Goal: Information Seeking & Learning: Learn about a topic

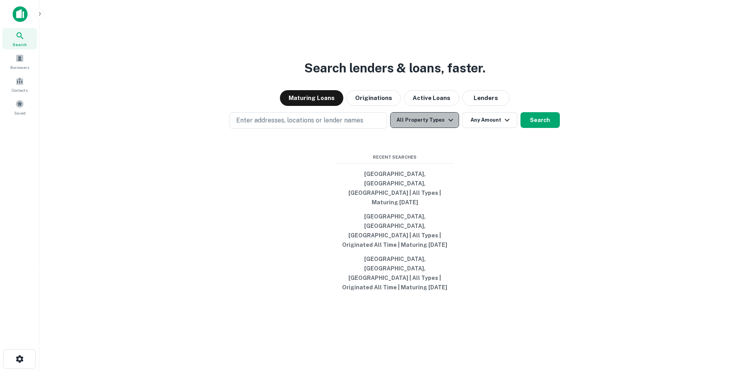
click at [433, 128] on button "All Property Types" at bounding box center [424, 120] width 68 height 16
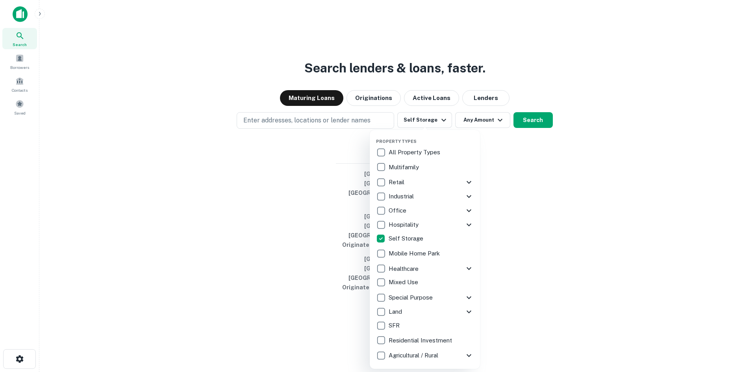
click at [255, 148] on div at bounding box center [378, 186] width 756 height 372
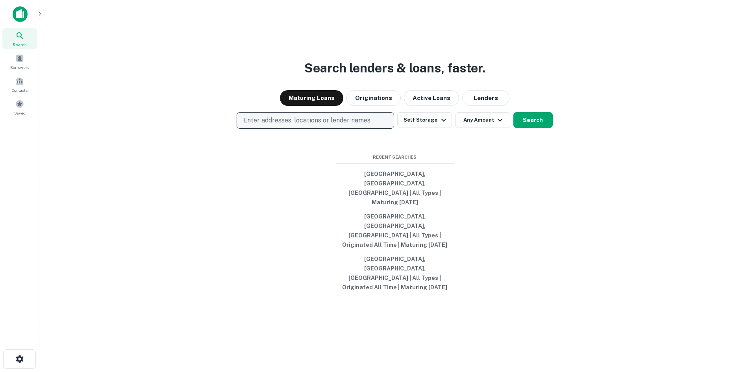
click at [283, 125] on p "Enter addresses, locations or lender names" at bounding box center [306, 120] width 127 height 9
type input "**********"
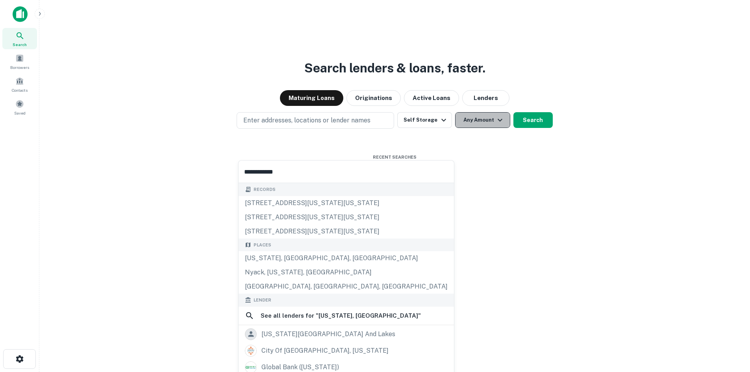
click at [489, 128] on button "Any Amount" at bounding box center [482, 120] width 55 height 16
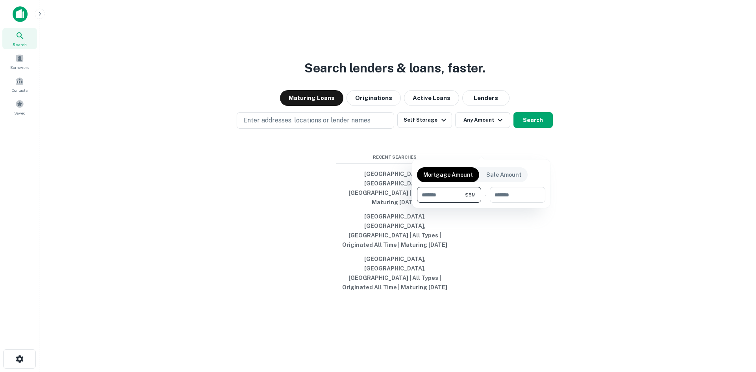
type input "*******"
click at [525, 149] on div at bounding box center [378, 186] width 756 height 372
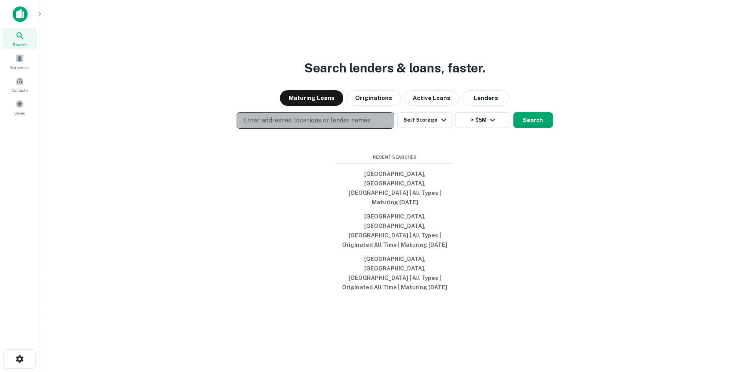
click at [274, 125] on p "Enter addresses, locations or lender names" at bounding box center [306, 120] width 127 height 9
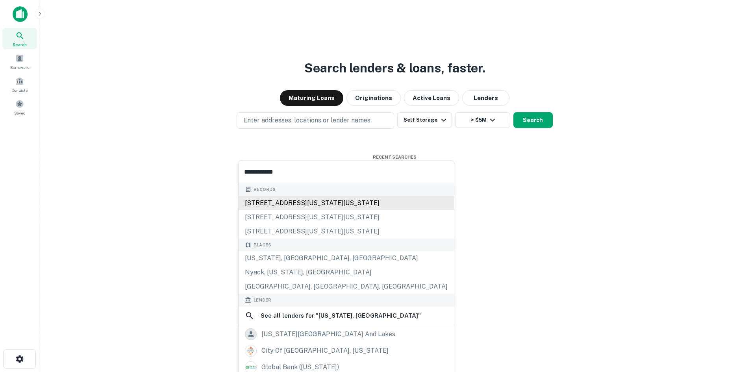
click at [283, 207] on div "46 new york avenue, new york, ny, 11216" at bounding box center [346, 203] width 215 height 14
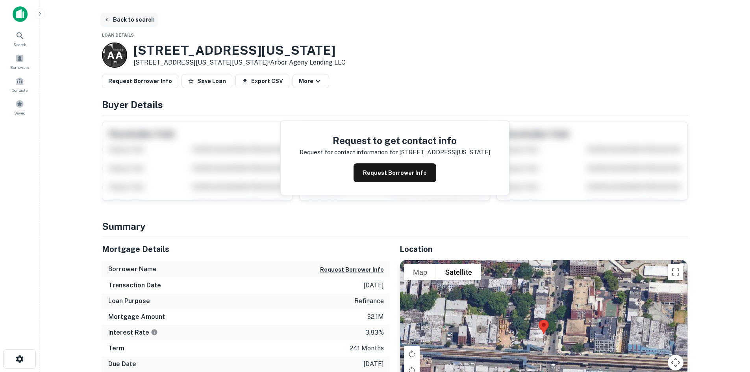
click at [122, 17] on button "Back to search" at bounding box center [128, 20] width 57 height 14
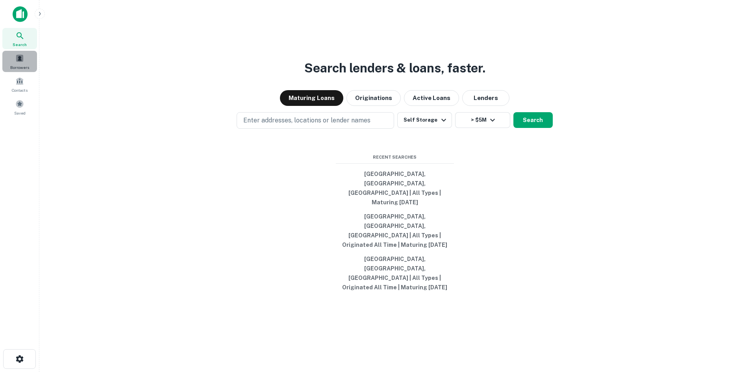
click at [11, 63] on div "Borrowers" at bounding box center [19, 61] width 35 height 21
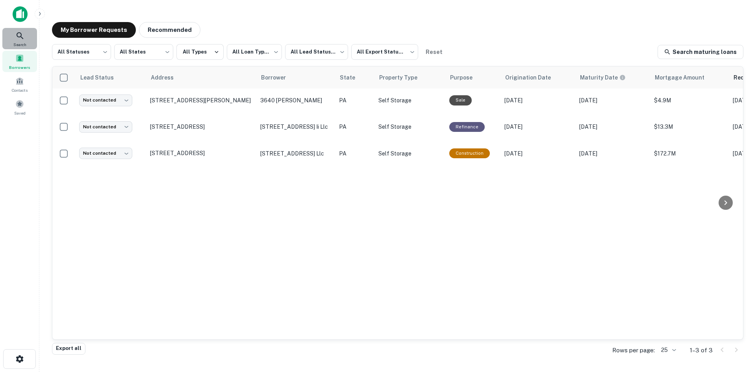
click at [19, 36] on icon at bounding box center [19, 35] width 9 height 9
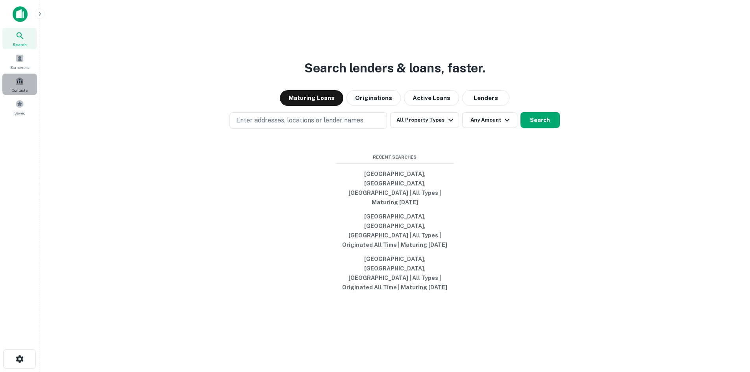
click at [25, 80] on div "Contacts" at bounding box center [19, 84] width 35 height 21
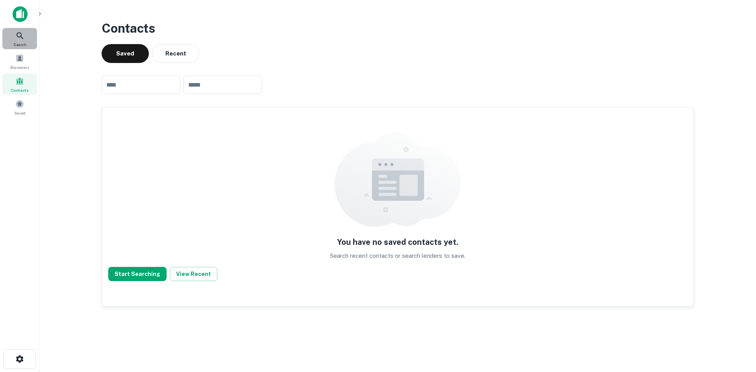
click at [21, 44] on span "Search" at bounding box center [19, 44] width 13 height 6
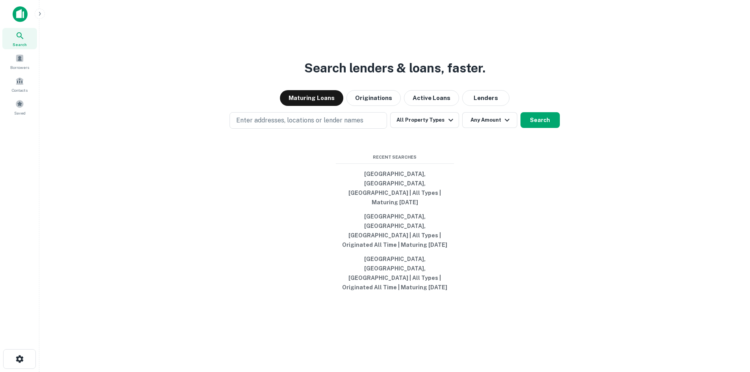
click at [42, 12] on icon "button" at bounding box center [40, 14] width 6 height 6
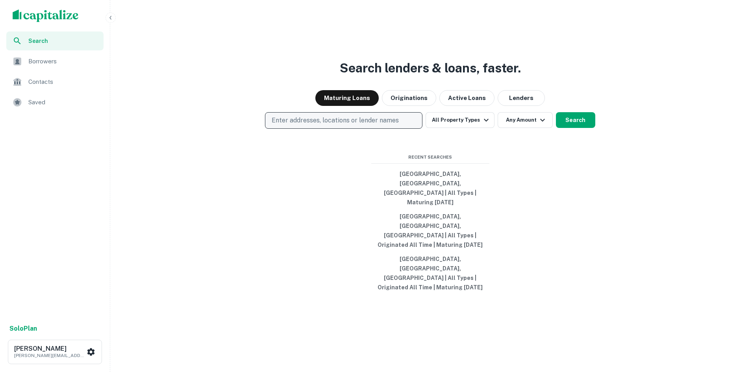
click at [361, 125] on p "Enter addresses, locations or lender names" at bounding box center [335, 120] width 127 height 9
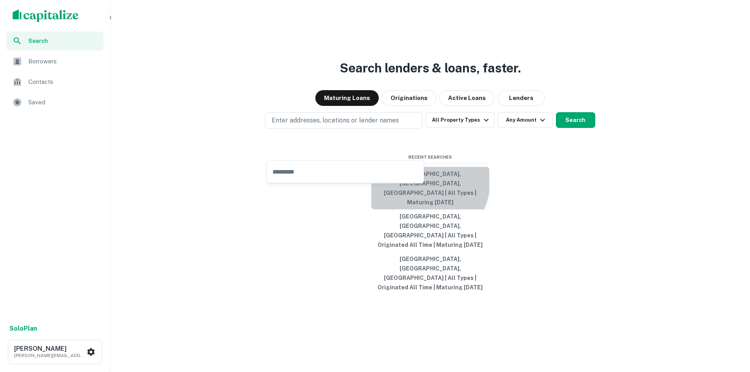
click at [405, 204] on button "[GEOGRAPHIC_DATA], [GEOGRAPHIC_DATA], [GEOGRAPHIC_DATA] | All Types | Maturing …" at bounding box center [430, 188] width 118 height 43
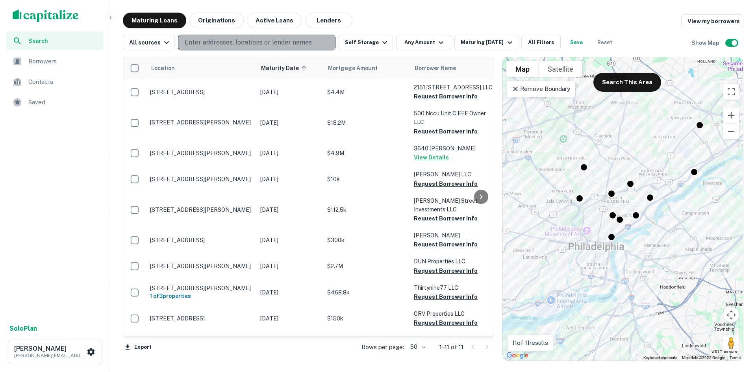
click at [202, 41] on p "Enter addresses, locations or lender names" at bounding box center [248, 42] width 127 height 9
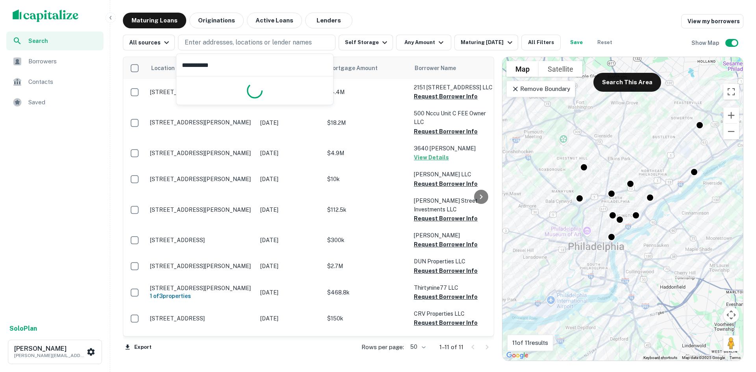
type input "**********"
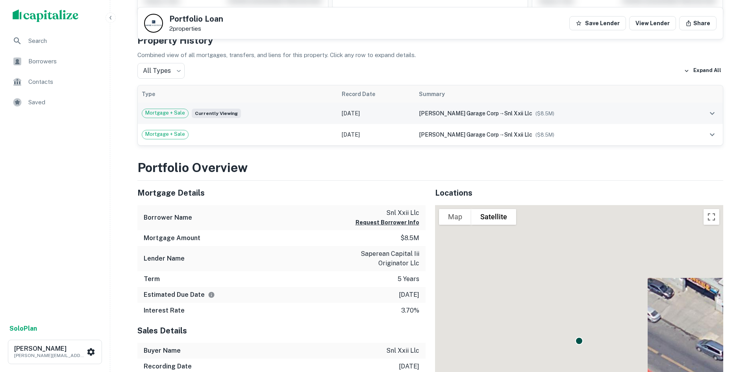
scroll to position [39, 0]
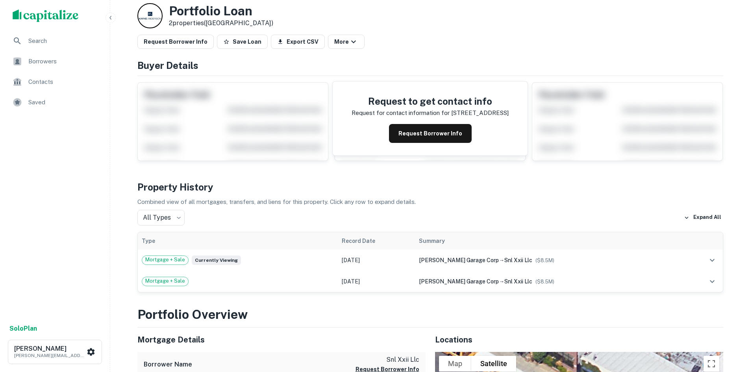
click at [112, 17] on icon "button" at bounding box center [110, 18] width 6 height 6
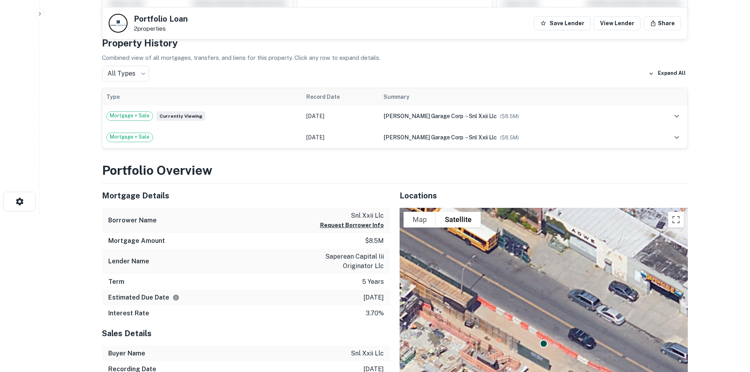
scroll to position [276, 0]
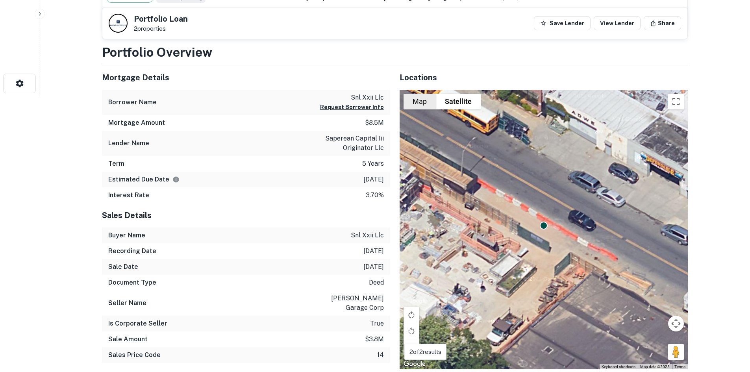
click at [421, 106] on button "Map" at bounding box center [419, 102] width 32 height 16
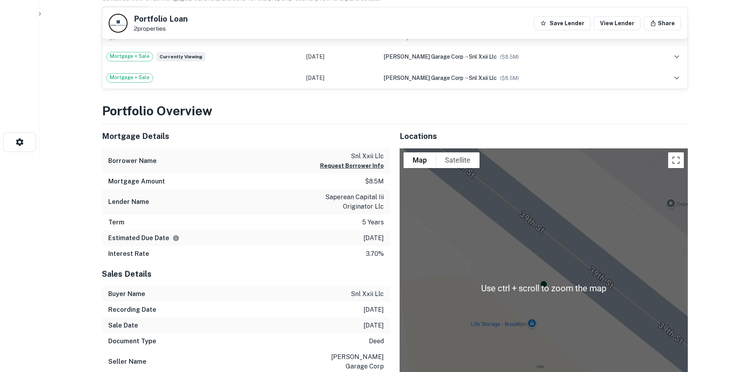
scroll to position [230, 0]
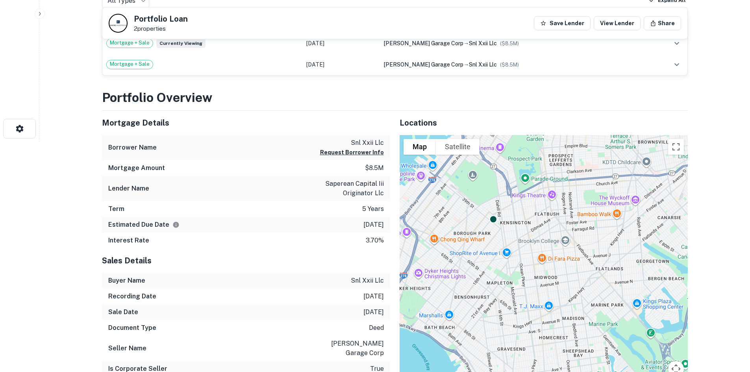
drag, startPoint x: 609, startPoint y: 332, endPoint x: 570, endPoint y: 270, distance: 73.3
click at [570, 270] on div "To activate drag with keyboard, press Alt + Enter. Once in keyboard drag state,…" at bounding box center [544, 275] width 288 height 280
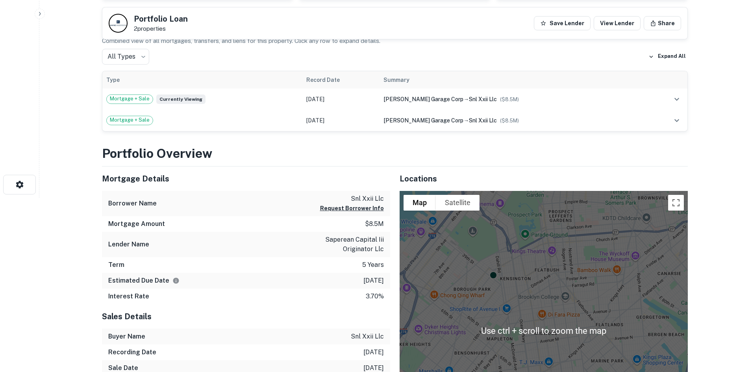
scroll to position [152, 0]
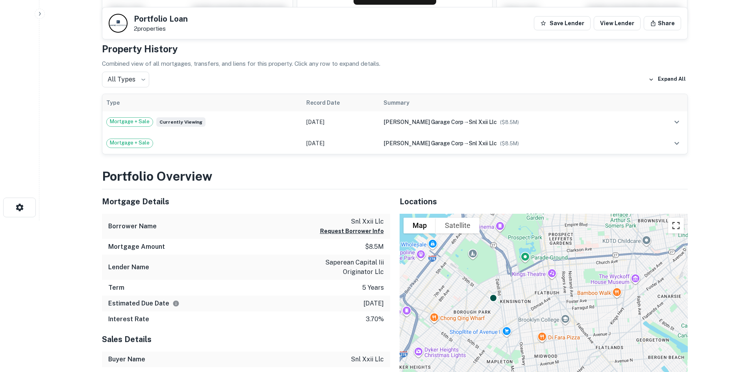
click at [677, 226] on button "Toggle fullscreen view" at bounding box center [676, 226] width 16 height 16
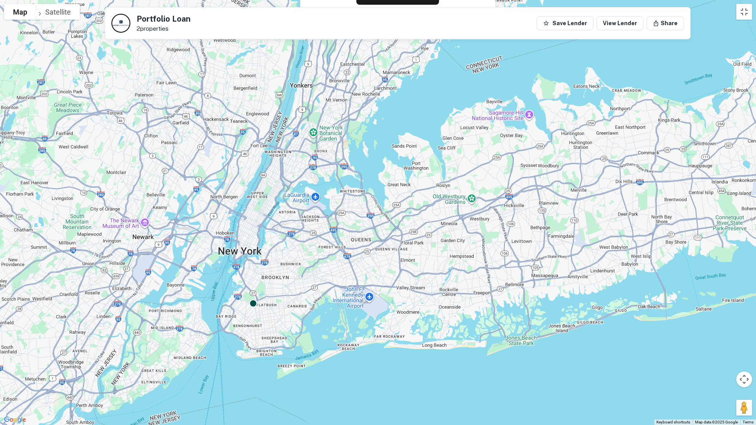
drag, startPoint x: 242, startPoint y: 243, endPoint x: 237, endPoint y: 322, distance: 79.7
click at [242, 341] on div "To activate drag with keyboard, press Alt + Enter. Once in keyboard drag state,…" at bounding box center [378, 212] width 756 height 425
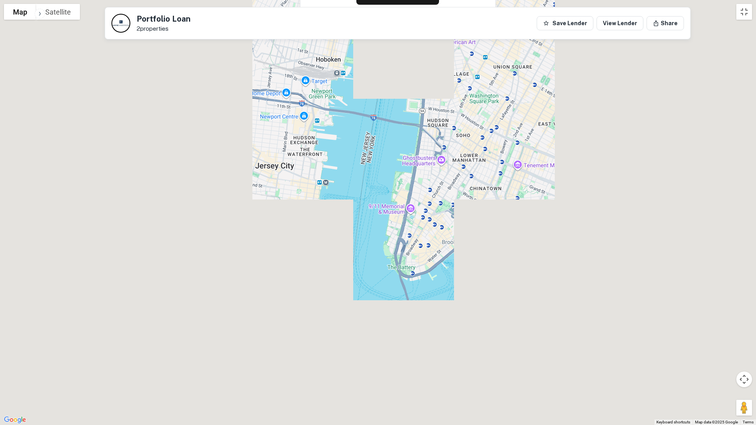
drag, startPoint x: 220, startPoint y: 302, endPoint x: 254, endPoint y: 234, distance: 75.7
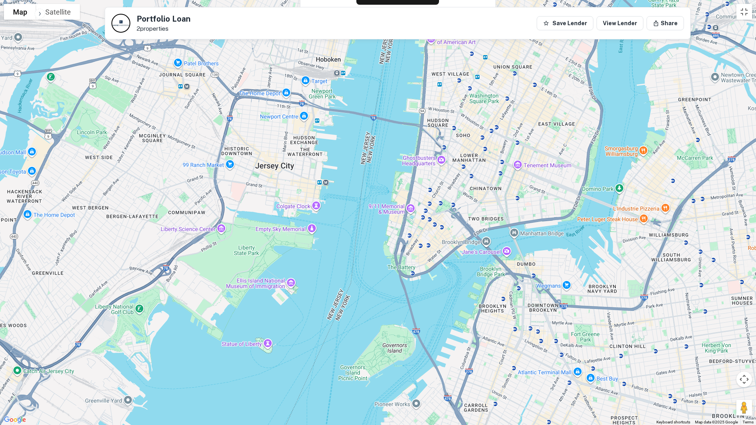
click at [254, 234] on div "To activate drag with keyboard, press Alt + Enter. Once in keyboard drag state,…" at bounding box center [378, 212] width 756 height 425
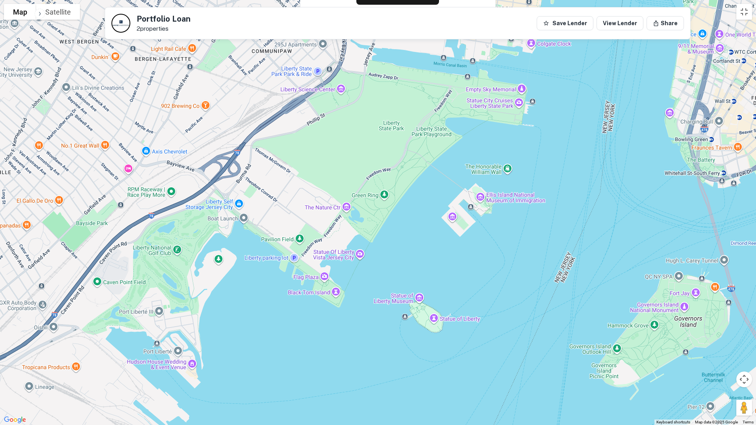
drag, startPoint x: 142, startPoint y: 326, endPoint x: 200, endPoint y: 278, distance: 75.6
click at [202, 275] on div "To activate drag with keyboard, press Alt + Enter. Once in keyboard drag state,…" at bounding box center [378, 212] width 756 height 425
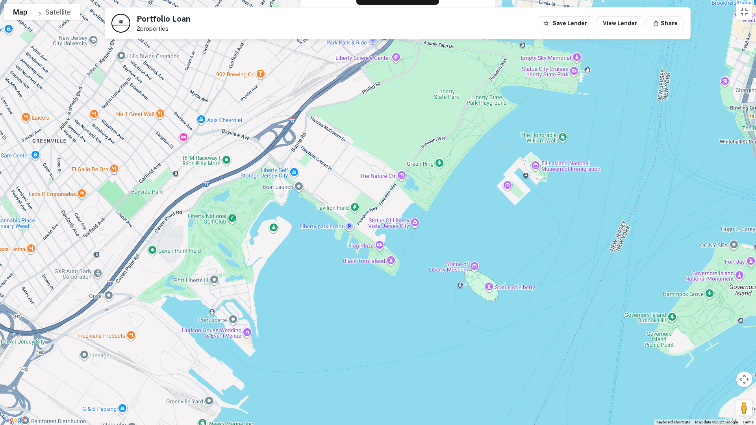
drag, startPoint x: 183, startPoint y: 343, endPoint x: 217, endPoint y: 311, distance: 46.5
click at [217, 311] on div "To activate drag with keyboard, press Alt + Enter. Once in keyboard drag state,…" at bounding box center [378, 212] width 756 height 425
click at [335, 48] on div "To activate drag with keyboard, press Alt + Enter. Once in keyboard drag state,…" at bounding box center [378, 212] width 756 height 425
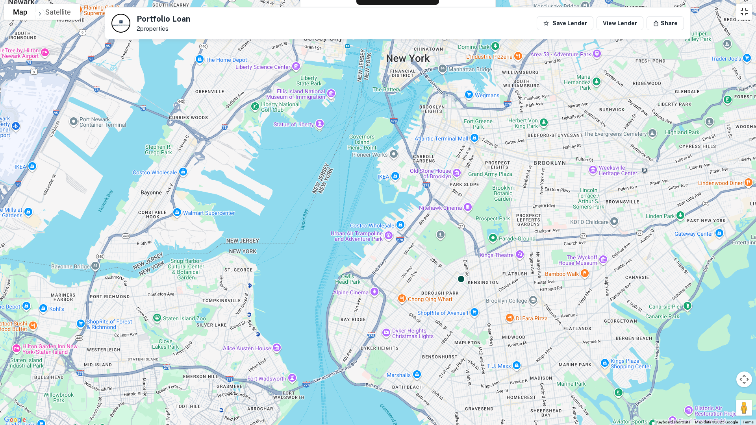
click at [742, 9] on button "Toggle fullscreen view" at bounding box center [744, 12] width 16 height 16
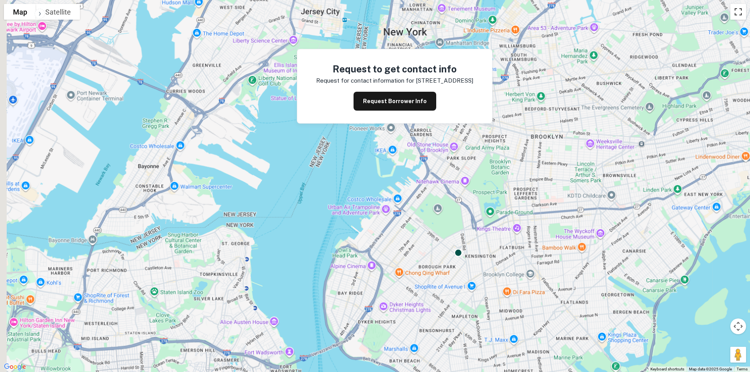
scroll to position [0, 0]
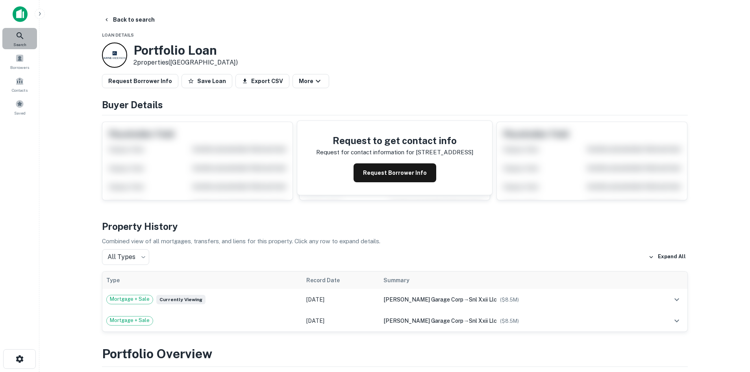
click at [30, 38] on div "Search" at bounding box center [19, 38] width 35 height 21
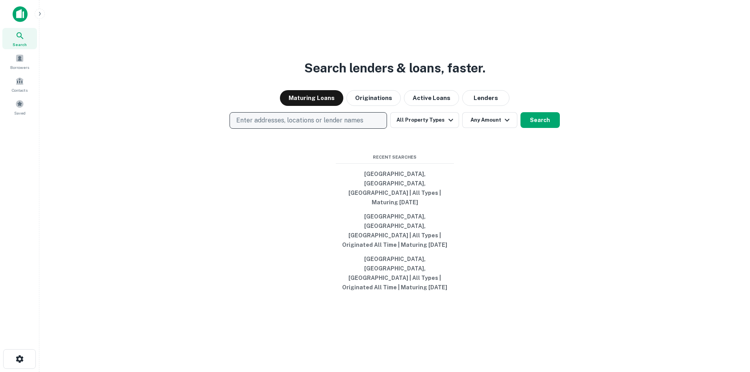
click at [339, 125] on p "Enter addresses, locations or lender names" at bounding box center [299, 120] width 127 height 9
type input "********"
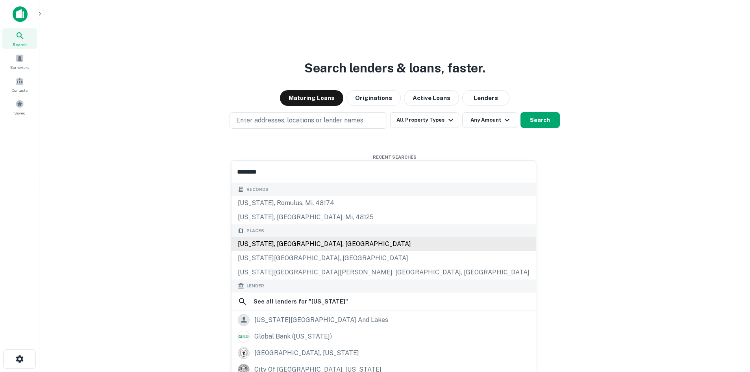
click at [329, 245] on div "New York, NY, USA" at bounding box center [383, 244] width 304 height 14
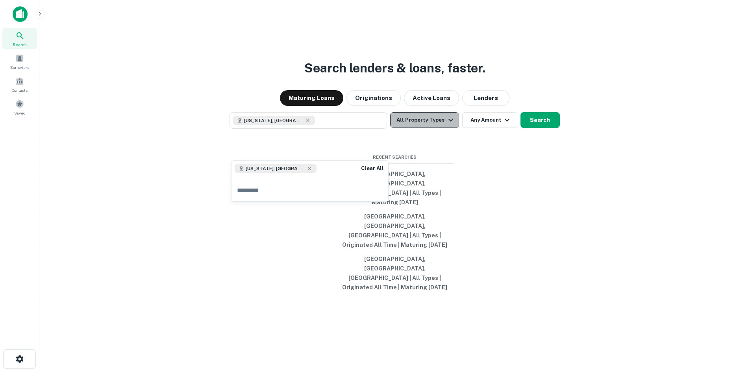
click at [443, 128] on button "All Property Types" at bounding box center [424, 120] width 68 height 16
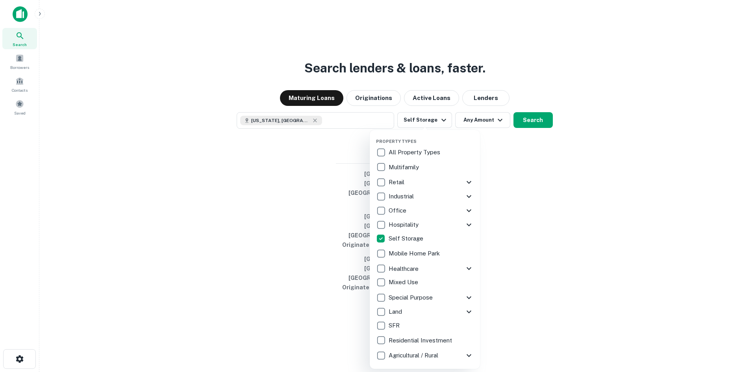
click at [538, 146] on div at bounding box center [378, 186] width 756 height 372
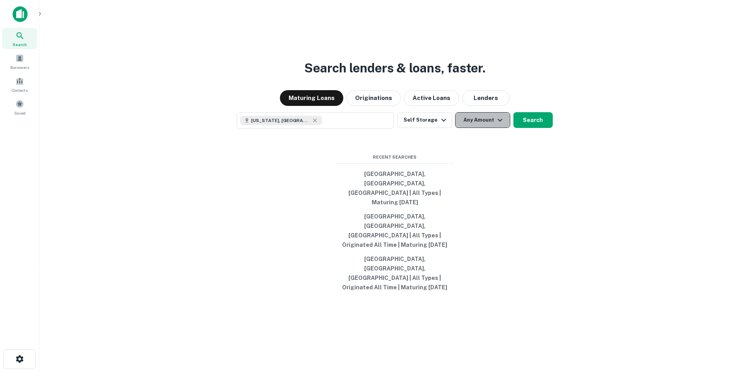
click at [495, 125] on icon "button" at bounding box center [499, 119] width 9 height 9
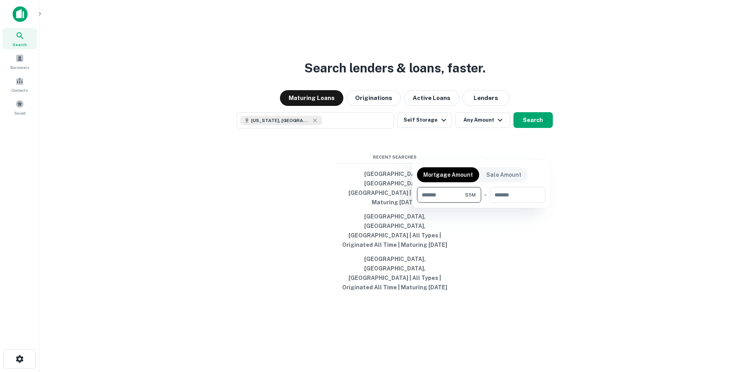
type input "*******"
click at [525, 151] on div at bounding box center [378, 186] width 756 height 372
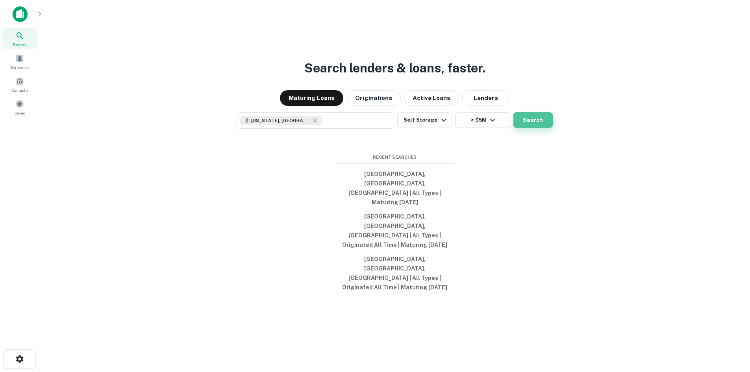
click at [537, 128] on button "Search" at bounding box center [532, 120] width 39 height 16
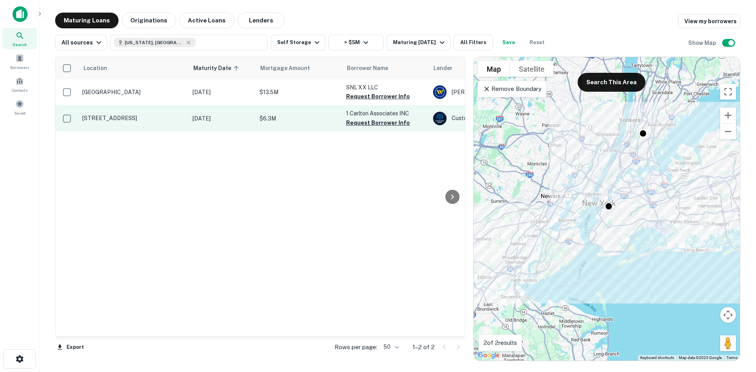
click at [121, 118] on p "119 Carlton Ave Brooklyn, NY 11205" at bounding box center [133, 118] width 102 height 7
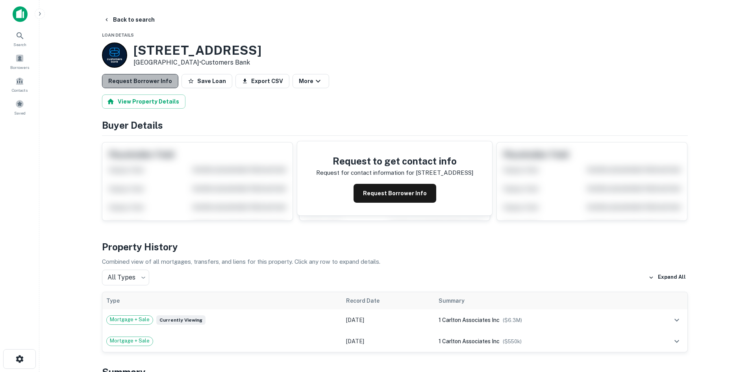
click at [152, 84] on button "Request Borrower Info" at bounding box center [140, 81] width 76 height 14
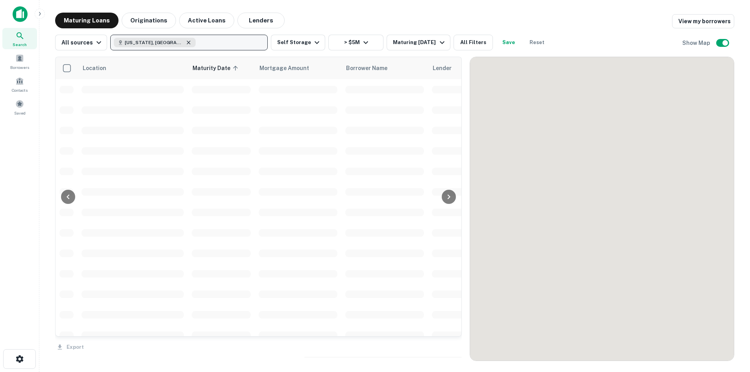
click at [185, 45] on icon "button" at bounding box center [188, 42] width 6 height 6
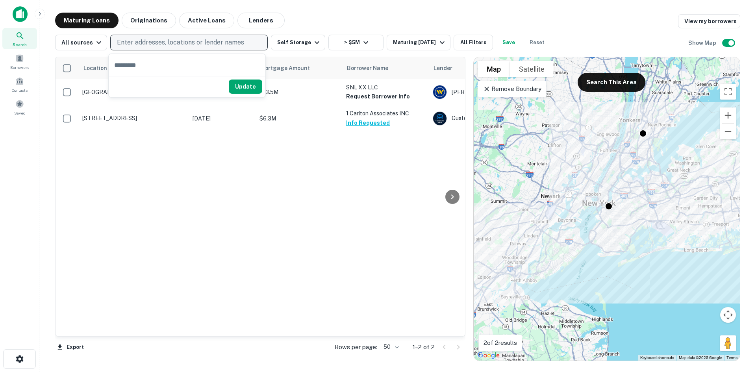
click at [171, 40] on p "Enter addresses, locations or lender names" at bounding box center [180, 42] width 127 height 9
click at [173, 42] on p "Enter addresses, locations or lender names" at bounding box center [180, 42] width 127 height 9
type input "**********"
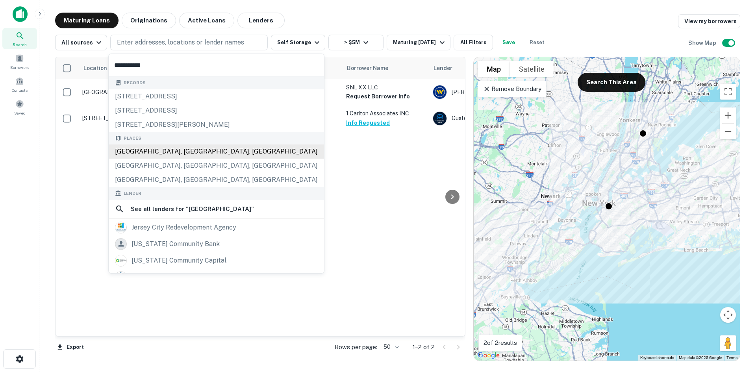
click at [162, 153] on div "Jersey City, NJ, USA" at bounding box center [216, 151] width 215 height 14
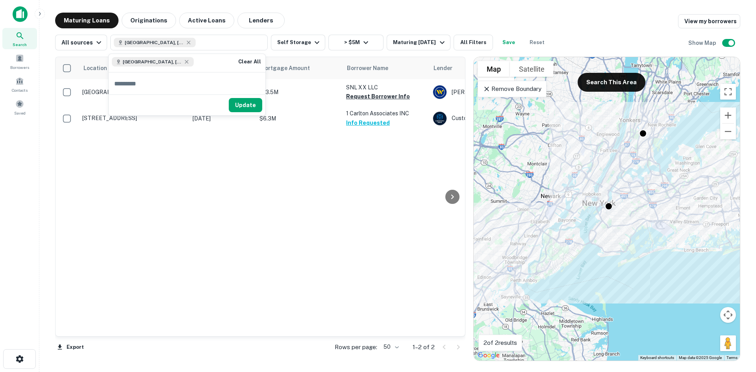
click at [443, 20] on div "Maturing Loans Originations Active Loans Lenders View my borrowers" at bounding box center [397, 21] width 685 height 16
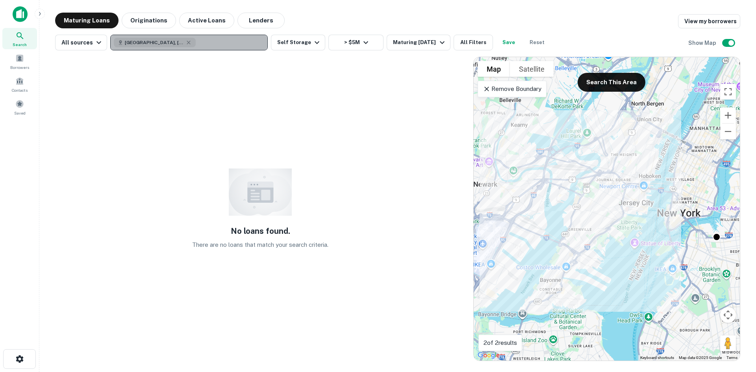
click at [187, 42] on button "Jersey City, NJ, USA" at bounding box center [188, 43] width 157 height 16
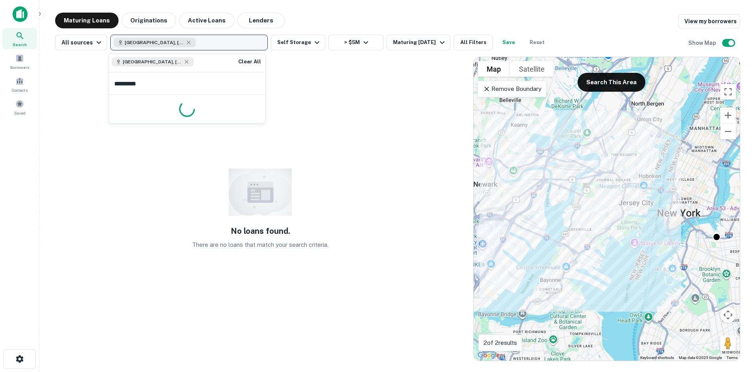
type input "**********"
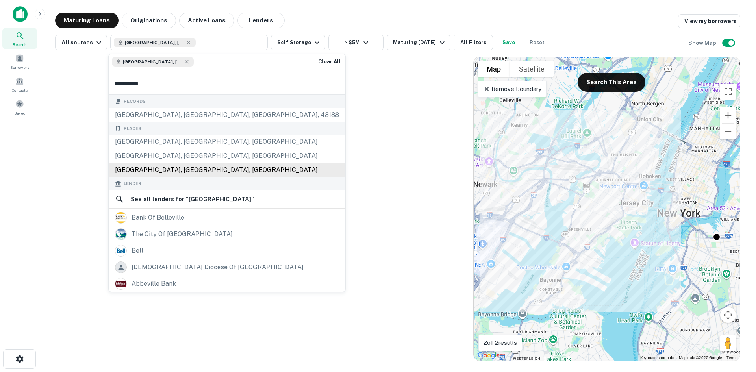
click at [151, 170] on div "Belleville, NJ, USA" at bounding box center [227, 170] width 237 height 14
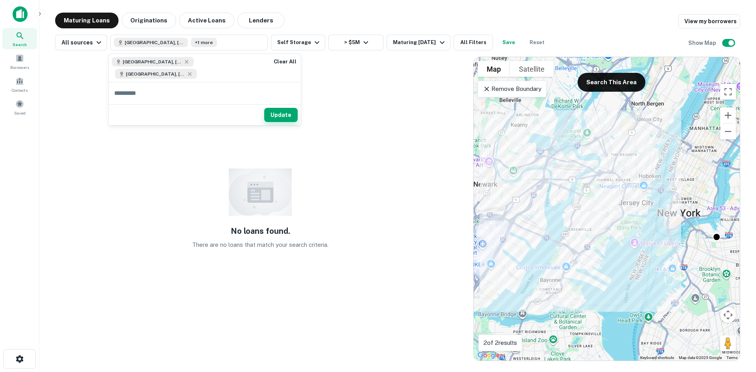
click at [264, 108] on button "Update" at bounding box center [280, 115] width 33 height 14
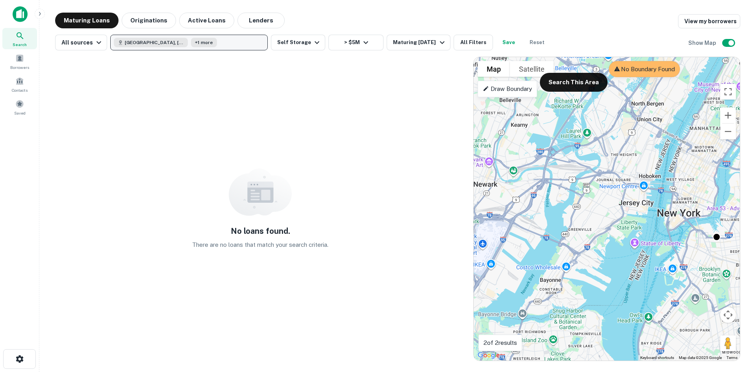
click at [215, 41] on button "Jersey City, NJ, USA +1 more" at bounding box center [188, 43] width 157 height 16
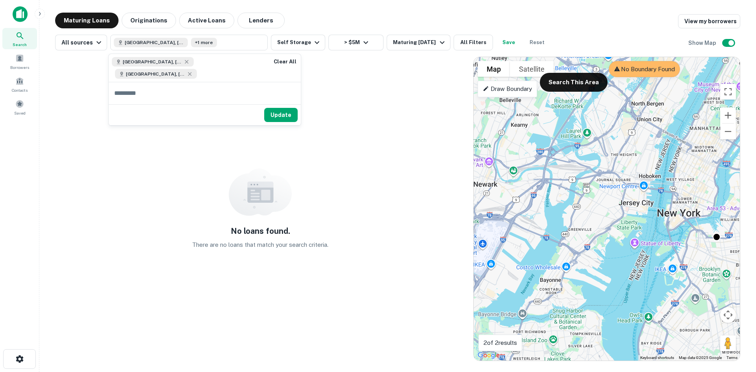
click at [197, 69] on div "Belleville, NJ, USA" at bounding box center [156, 73] width 82 height 9
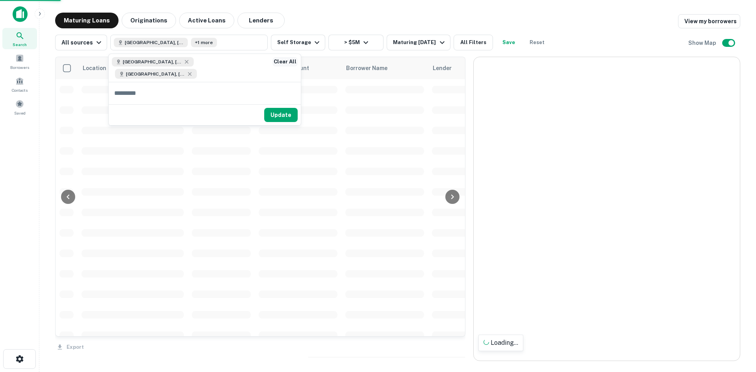
click at [272, 60] on button "Clear All" at bounding box center [284, 61] width 25 height 9
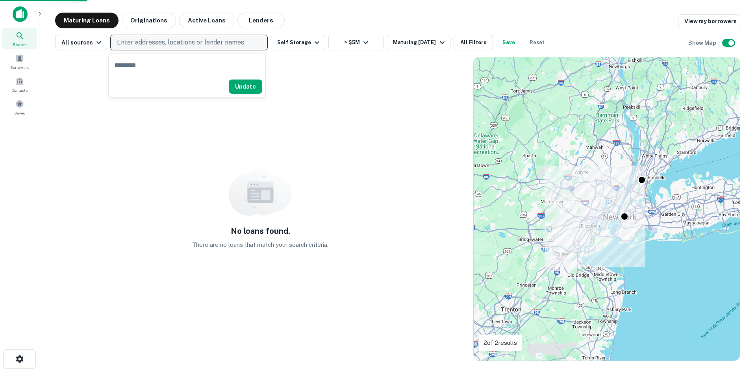
click at [189, 44] on p "Enter addresses, locations or lender names" at bounding box center [180, 42] width 127 height 9
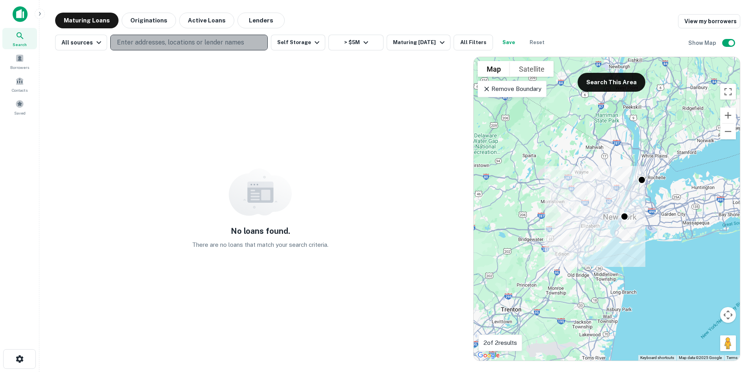
click at [196, 44] on p "Enter addresses, locations or lender names" at bounding box center [180, 42] width 127 height 9
click at [200, 42] on p "Enter addresses, locations or lender names" at bounding box center [180, 42] width 127 height 9
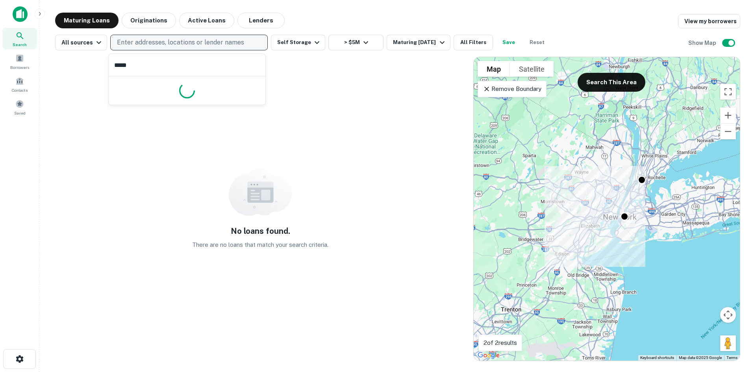
type input "******"
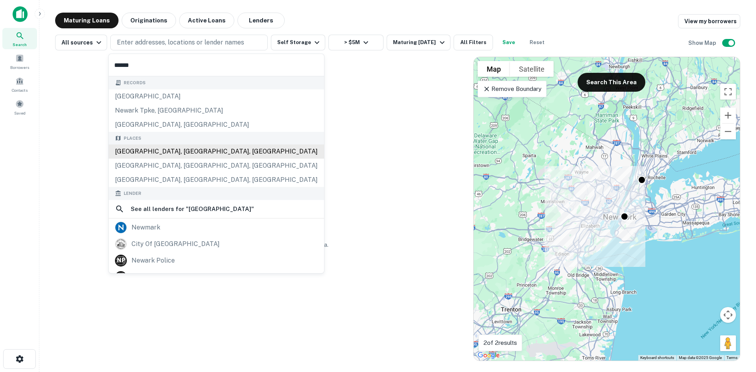
click at [198, 147] on div "Newark, NJ, USA" at bounding box center [216, 151] width 215 height 14
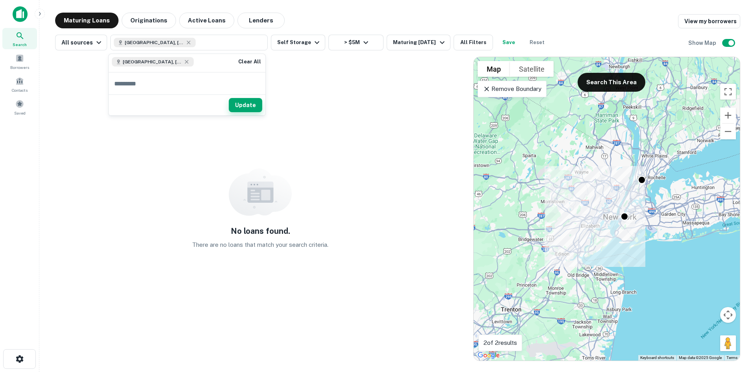
click at [255, 101] on button "Update" at bounding box center [245, 105] width 33 height 14
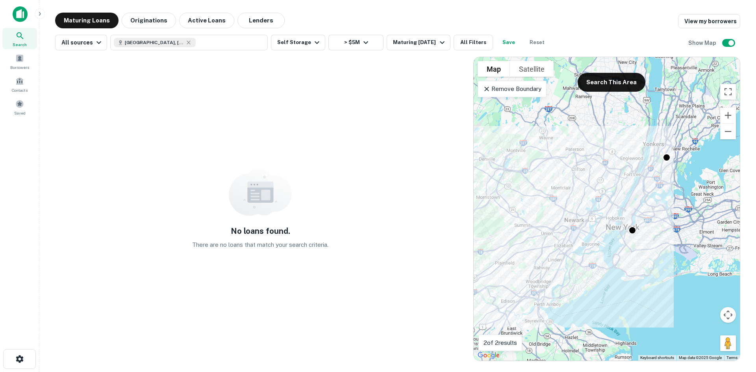
drag, startPoint x: 570, startPoint y: 344, endPoint x: 558, endPoint y: 266, distance: 78.5
click at [558, 266] on div "To activate drag with keyboard, press Alt + Enter. Once in keyboard drag state,…" at bounding box center [607, 208] width 266 height 303
click at [187, 42] on icon "button" at bounding box center [189, 43] width 4 height 4
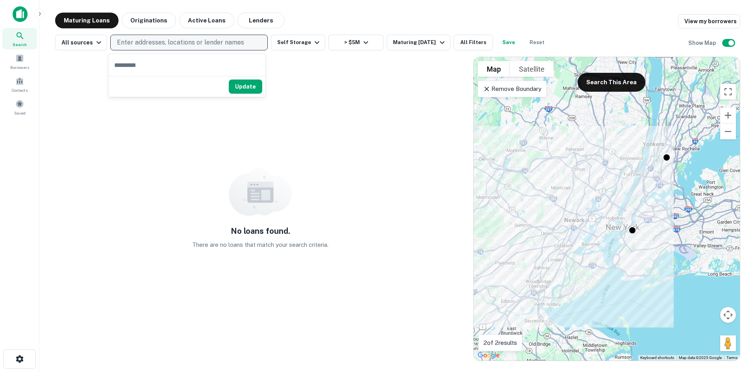
click at [164, 42] on p "Enter addresses, locations or lender names" at bounding box center [180, 42] width 127 height 9
click at [197, 42] on p "Enter addresses, locations or lender names" at bounding box center [180, 42] width 127 height 9
type input "**********"
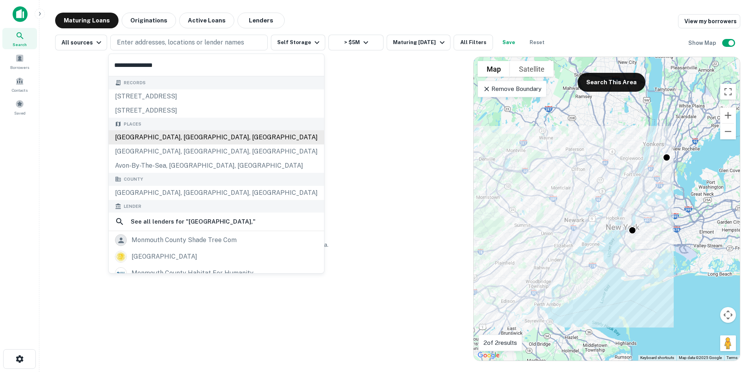
click at [184, 137] on div "Monmouth County, NJ, USA" at bounding box center [216, 137] width 215 height 14
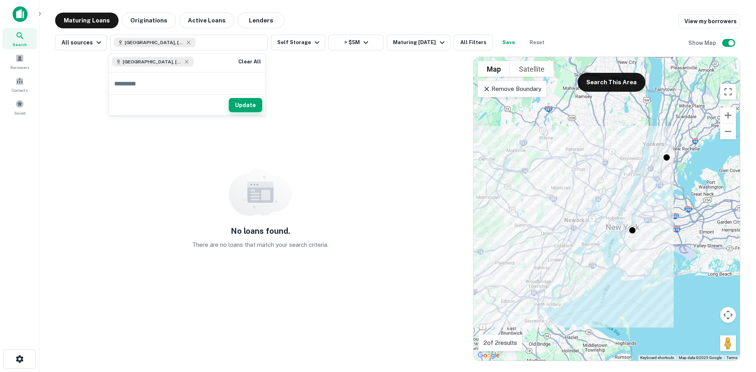
click at [257, 110] on button "Update" at bounding box center [245, 105] width 33 height 14
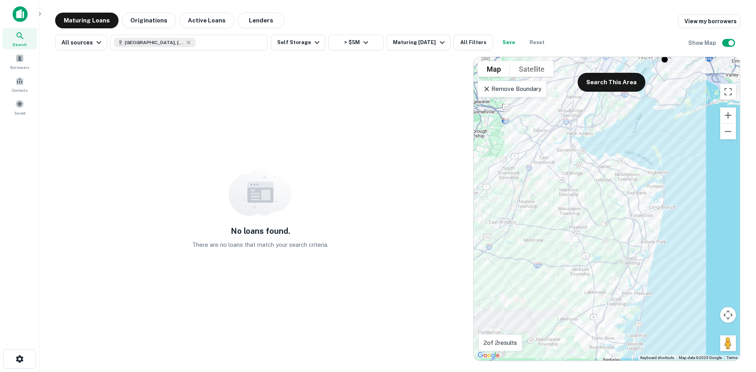
drag, startPoint x: 585, startPoint y: 293, endPoint x: 516, endPoint y: 284, distance: 69.0
click at [516, 284] on div "To activate drag with keyboard, press Alt + Enter. Once in keyboard drag state,…" at bounding box center [607, 208] width 266 height 303
click at [202, 17] on button "Active Loans" at bounding box center [206, 21] width 55 height 16
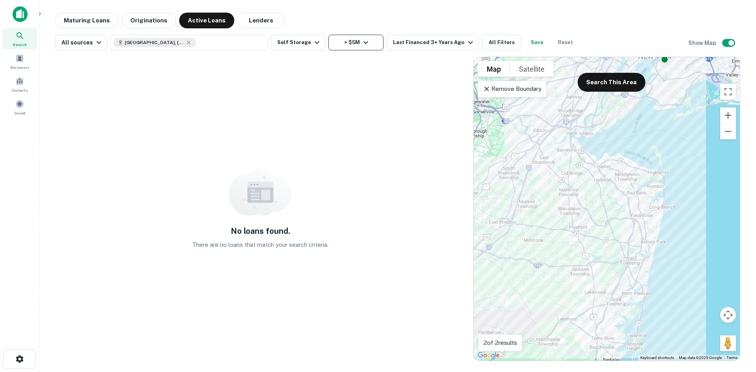
click at [338, 41] on button "> $5M" at bounding box center [355, 43] width 55 height 16
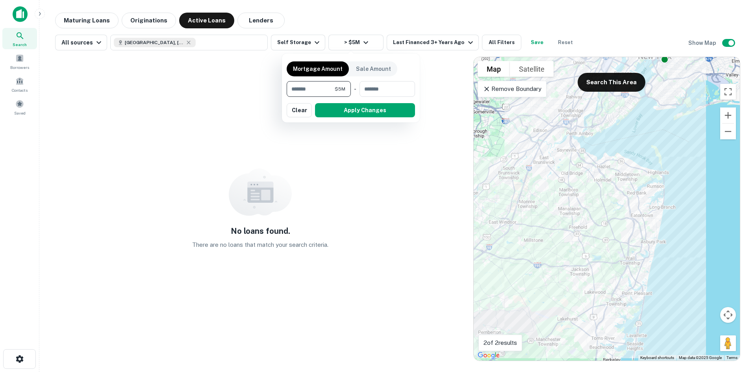
click at [313, 89] on input "*******" at bounding box center [311, 89] width 48 height 16
click at [298, 110] on button "Clear" at bounding box center [299, 110] width 25 height 14
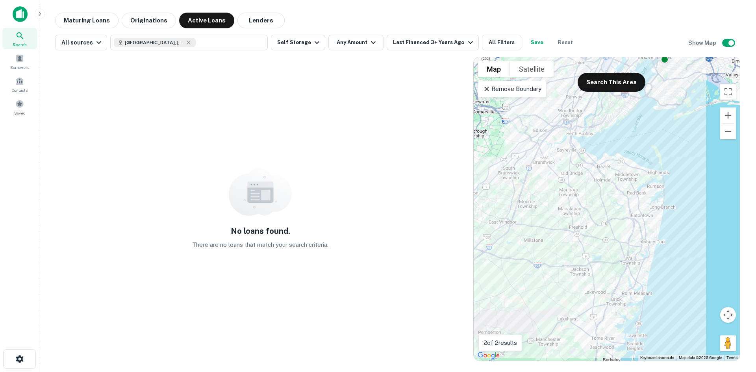
click at [398, 15] on div "Maturing Loans Originations Active Loans Lenders" at bounding box center [397, 21] width 685 height 16
click at [227, 37] on button "Monmouth County, NJ, USA" at bounding box center [188, 43] width 157 height 16
click at [250, 104] on button "Update" at bounding box center [245, 105] width 33 height 14
click at [416, 43] on div "Last Financed 3+ Years Ago" at bounding box center [434, 42] width 82 height 9
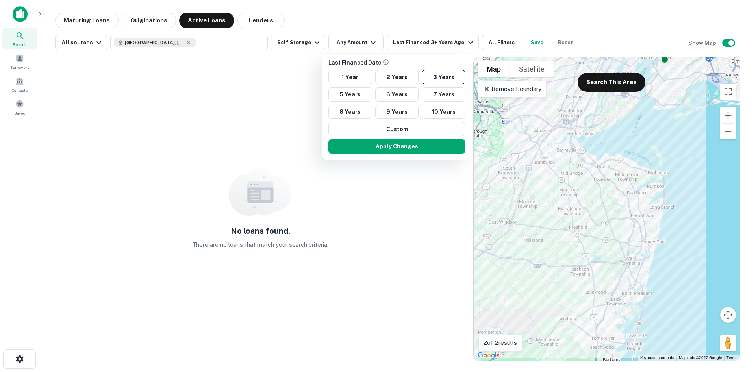
click at [134, 23] on div at bounding box center [378, 186] width 756 height 372
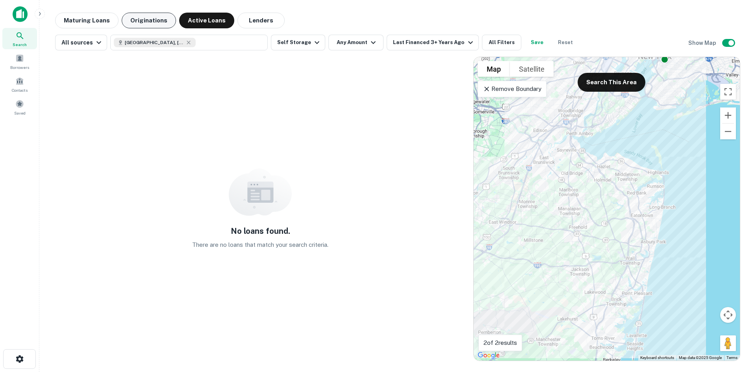
click at [140, 23] on button "Originations" at bounding box center [149, 21] width 54 height 16
drag, startPoint x: 68, startPoint y: 14, endPoint x: 130, endPoint y: 369, distance: 360.0
click at [68, 15] on button "Maturing Loans" at bounding box center [86, 21] width 63 height 16
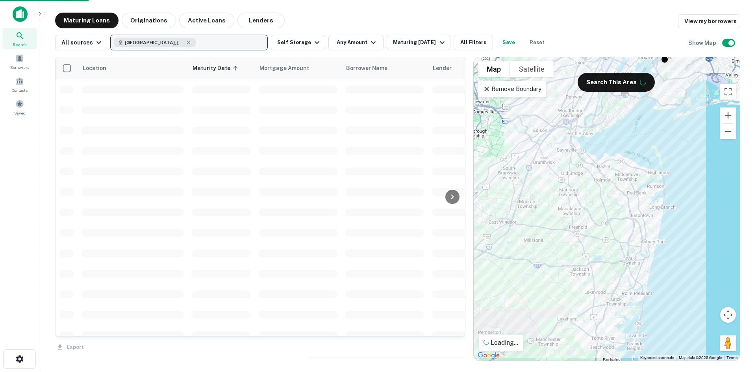
click at [219, 40] on button "Monmouth County, NJ, USA" at bounding box center [188, 43] width 157 height 16
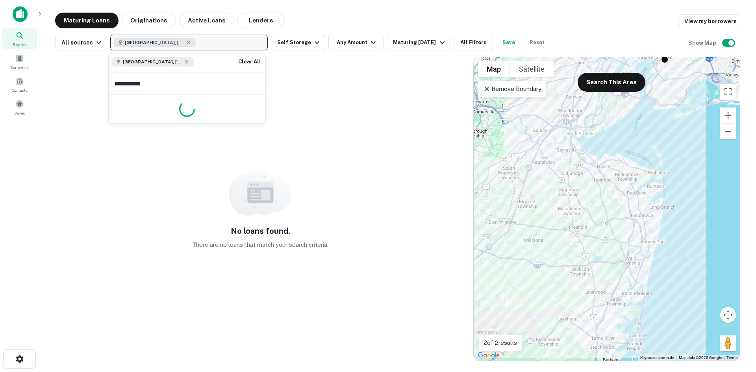
type input "**********"
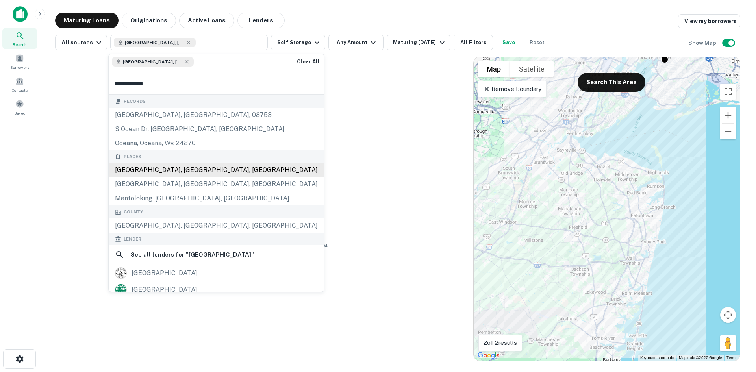
click at [193, 173] on div "Ocean County, NJ, USA" at bounding box center [216, 170] width 215 height 14
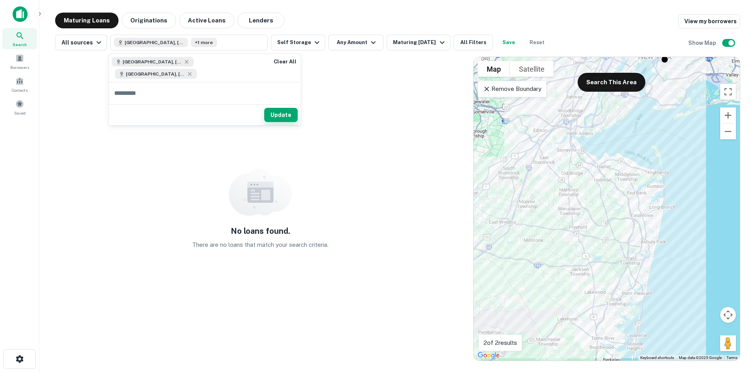
click at [287, 115] on button "Update" at bounding box center [280, 115] width 33 height 14
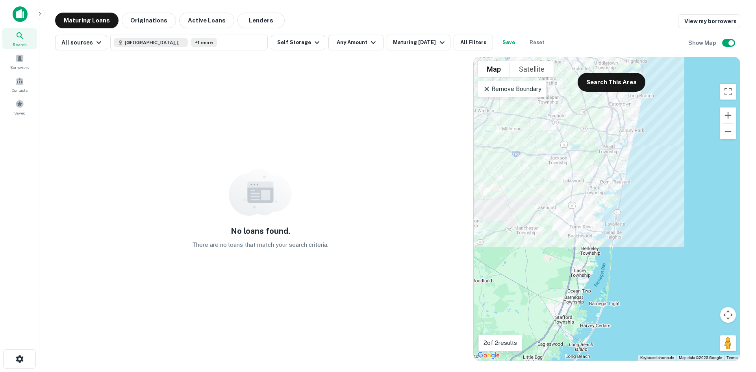
drag, startPoint x: 574, startPoint y: 305, endPoint x: 552, endPoint y: 196, distance: 110.8
click at [552, 196] on div "To activate drag with keyboard, press Alt + Enter. Once in keyboard drag state,…" at bounding box center [607, 208] width 266 height 303
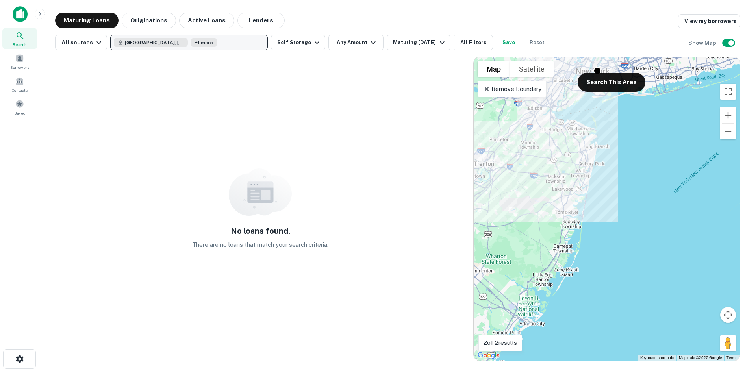
click at [176, 43] on span "Monmouth County, NJ, USA" at bounding box center [154, 42] width 59 height 7
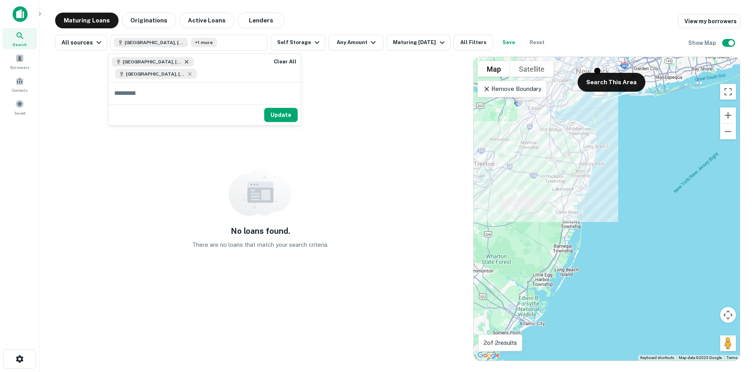
click at [188, 63] on icon at bounding box center [187, 62] width 4 height 4
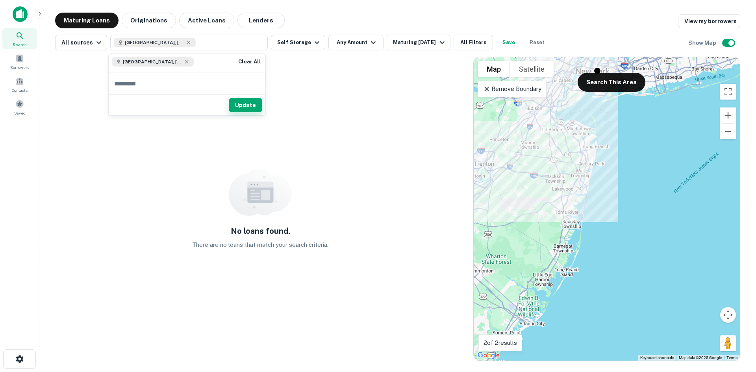
click at [253, 107] on button "Update" at bounding box center [245, 105] width 33 height 14
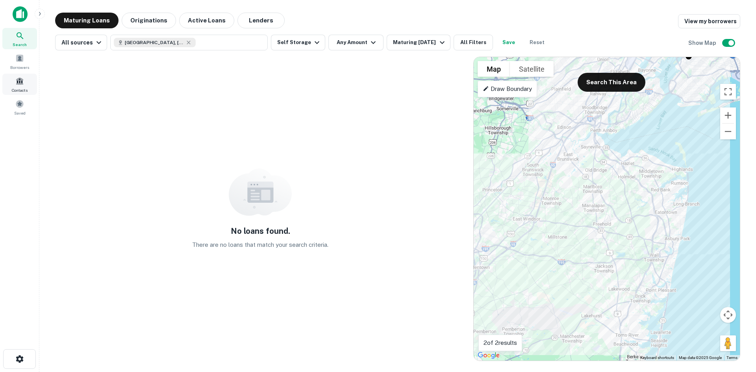
drag, startPoint x: 21, startPoint y: 87, endPoint x: 24, endPoint y: 90, distance: 4.2
click at [21, 87] on div "Contacts" at bounding box center [19, 84] width 35 height 21
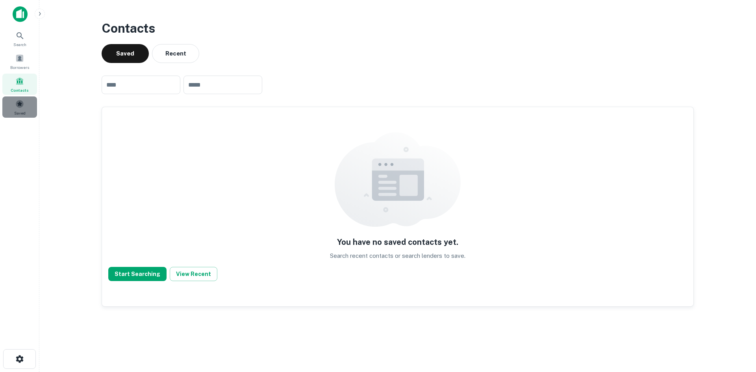
click at [25, 115] on span "Saved" at bounding box center [19, 113] width 11 height 6
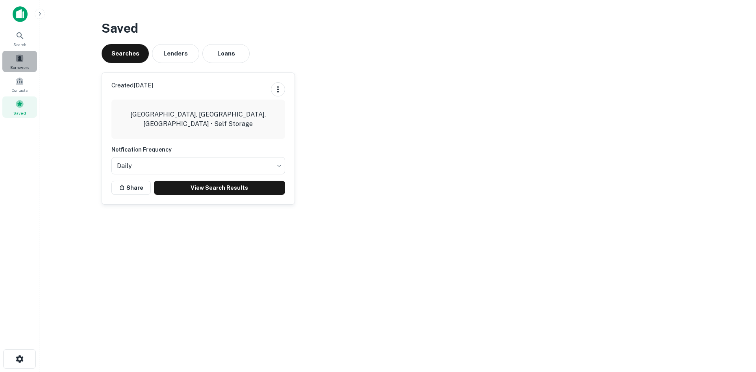
click at [20, 64] on div "Borrowers" at bounding box center [19, 61] width 35 height 21
